Goal: Transaction & Acquisition: Purchase product/service

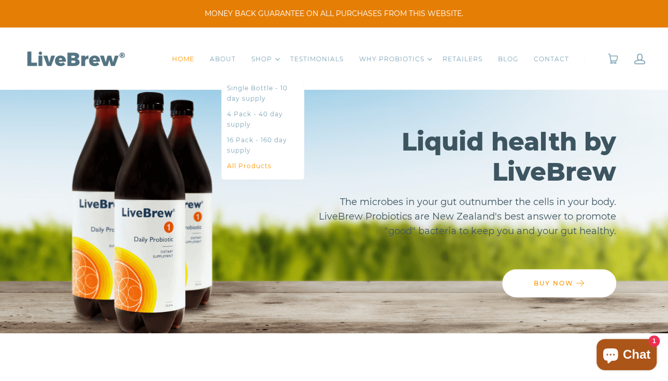
click at [261, 168] on link "All Products" at bounding box center [263, 166] width 72 height 10
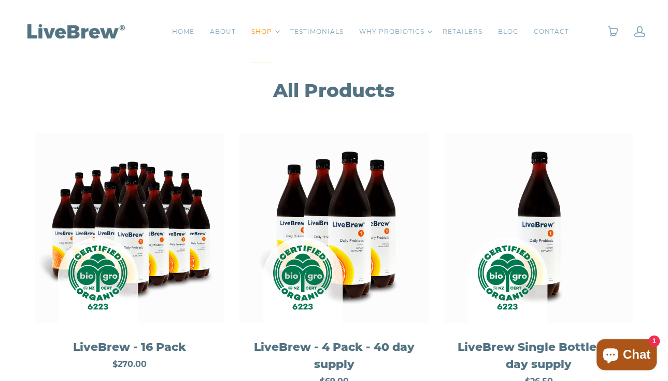
scroll to position [104, 0]
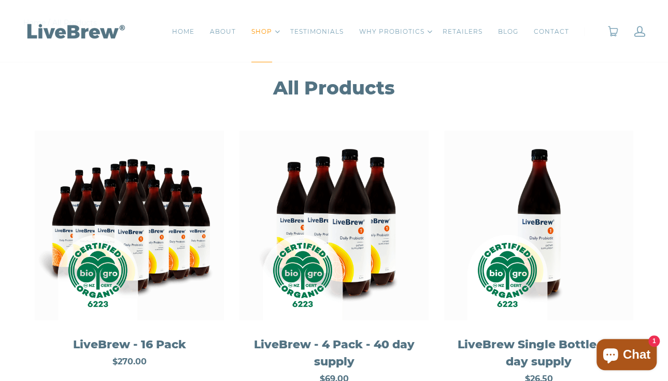
click at [345, 223] on img at bounding box center [334, 225] width 189 height 189
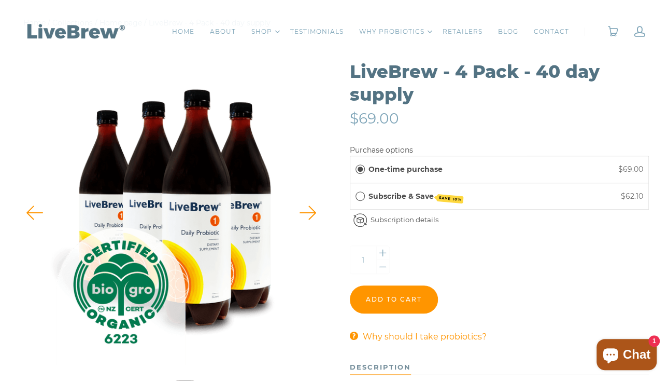
scroll to position [156, 0]
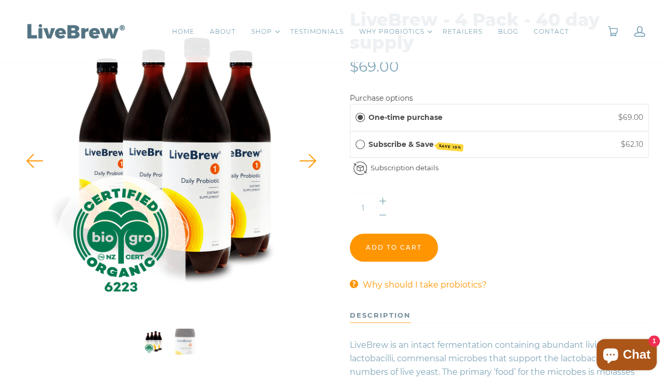
click at [179, 348] on button "LiveBrew - 4 Pack - 40 day supply" at bounding box center [185, 341] width 26 height 26
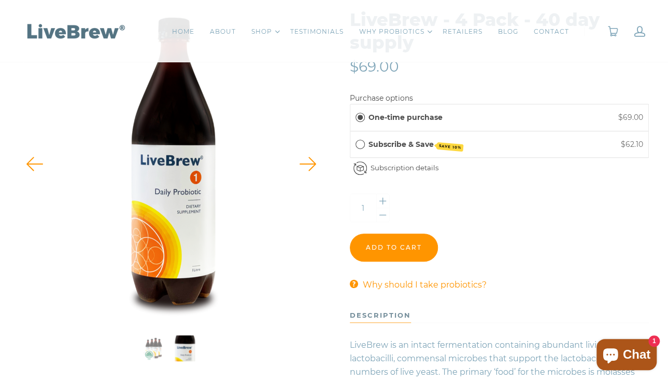
click at [151, 346] on button "LiveBrew - 4 Pack - 40 day supply" at bounding box center [153, 348] width 26 height 26
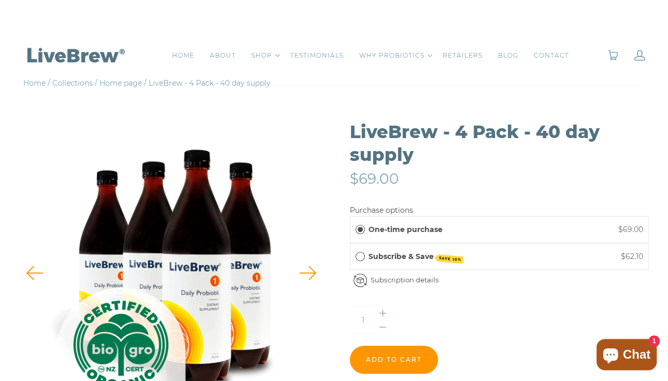
scroll to position [0, 0]
